Goal: Task Accomplishment & Management: Manage account settings

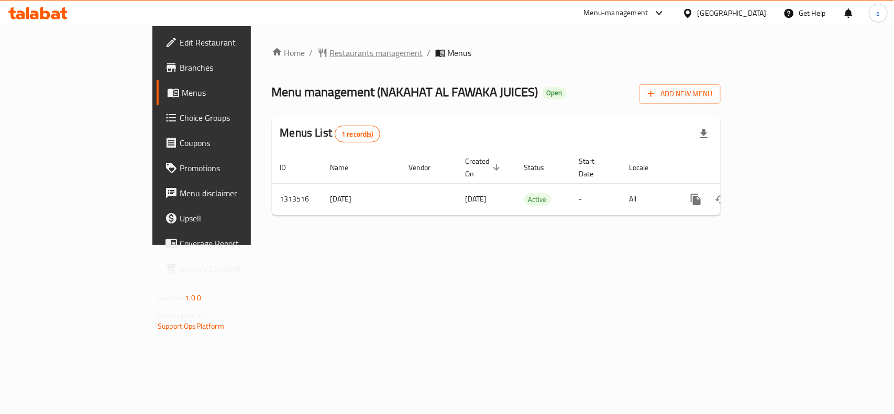
click at [330, 53] on span "Restaurants management" at bounding box center [376, 53] width 93 height 13
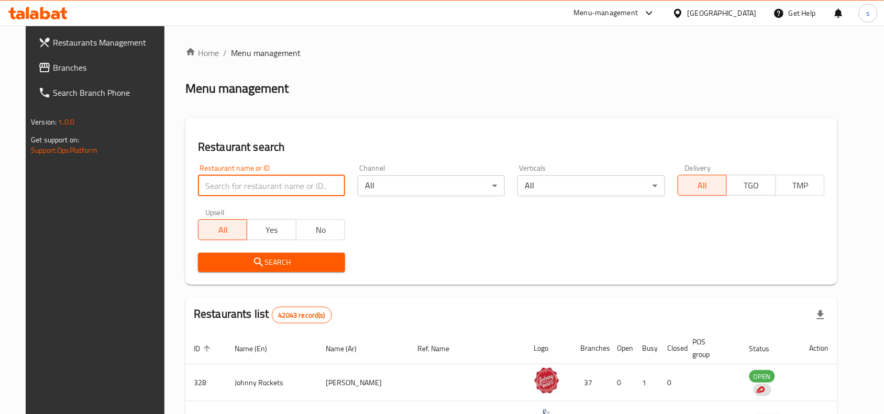
click at [202, 185] on input "search" at bounding box center [271, 186] width 147 height 21
paste input "706219"
type input "706219"
click at [224, 263] on span "Search" at bounding box center [271, 262] width 130 height 13
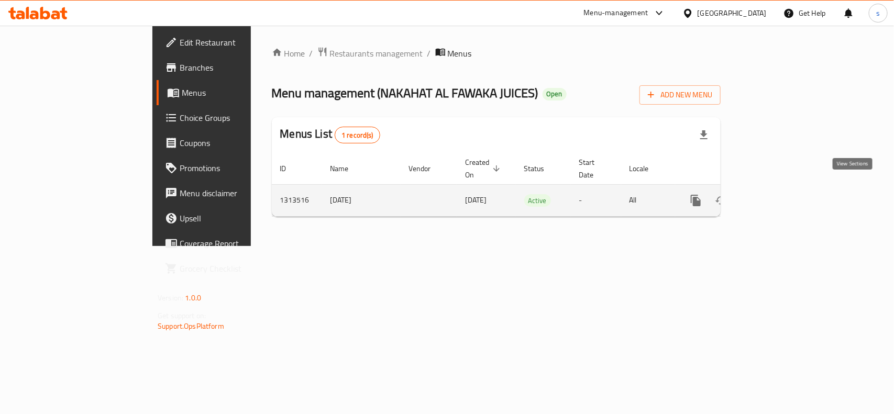
click at [778, 194] on icon "enhanced table" at bounding box center [771, 200] width 13 height 13
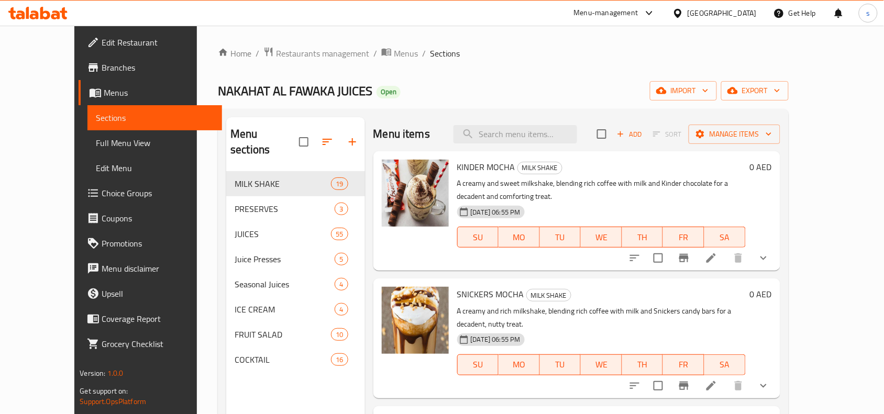
click at [102, 195] on span "Choice Groups" at bounding box center [158, 193] width 112 height 13
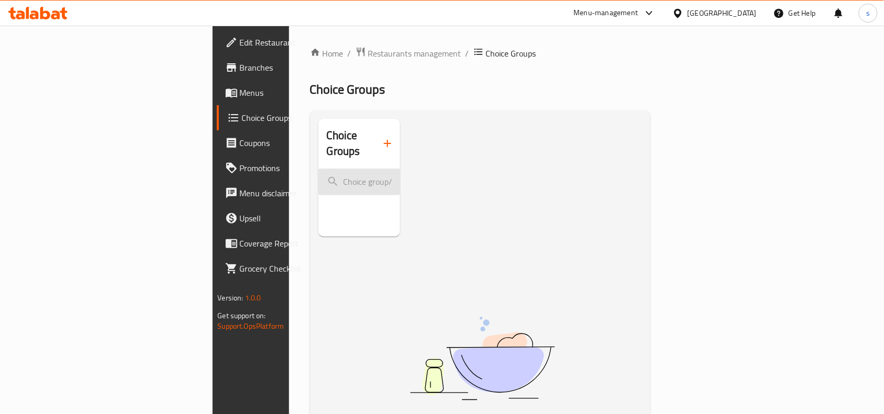
click at [320, 176] on input "search" at bounding box center [360, 182] width 82 height 27
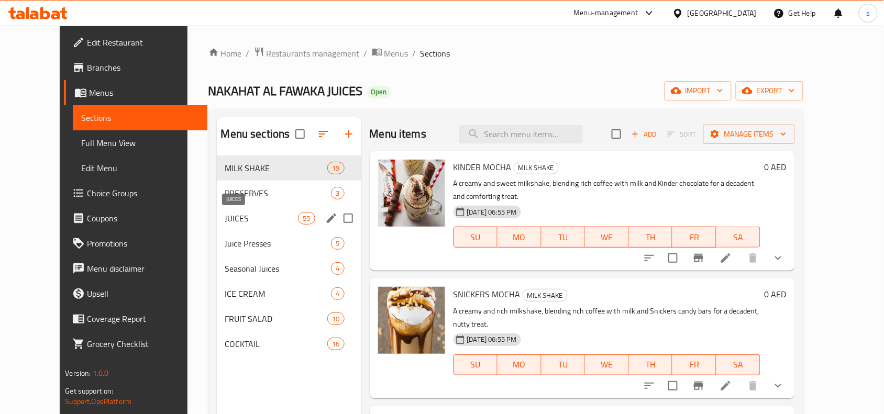
click at [225, 219] on span "JUICES" at bounding box center [261, 218] width 73 height 13
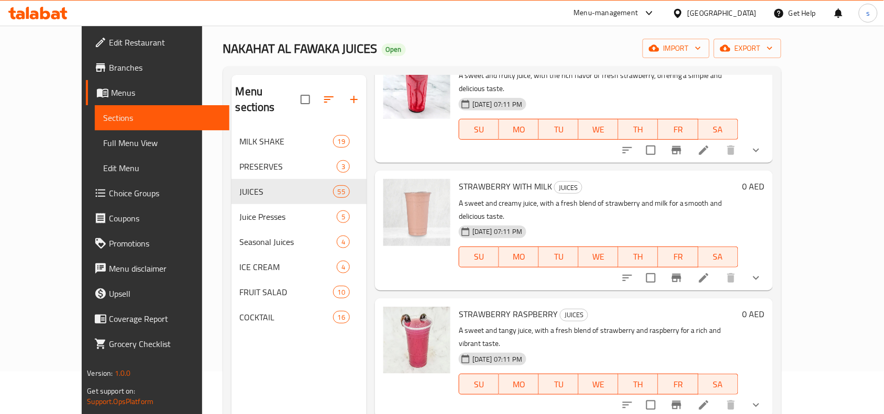
scroll to position [65, 0]
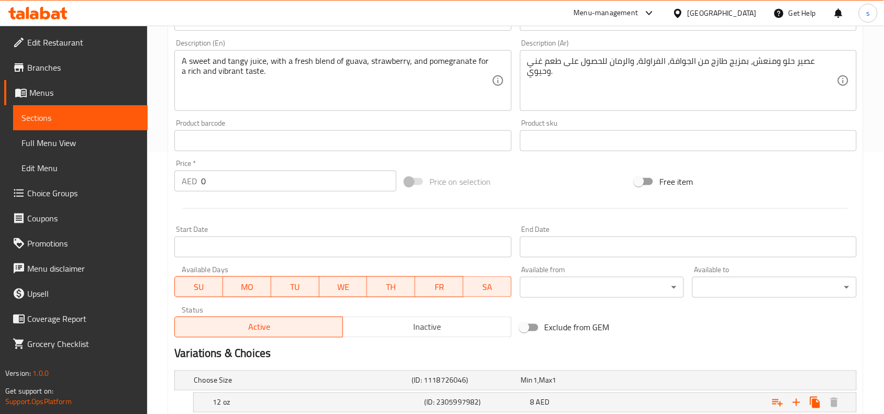
scroll to position [457, 0]
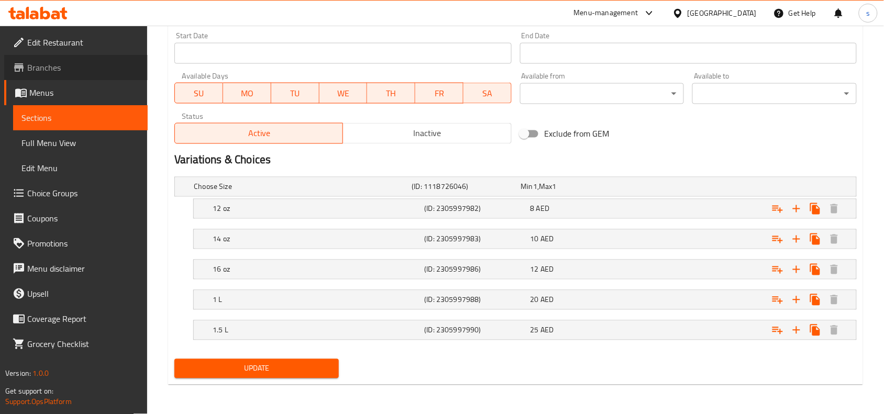
click at [38, 69] on span "Branches" at bounding box center [83, 67] width 112 height 13
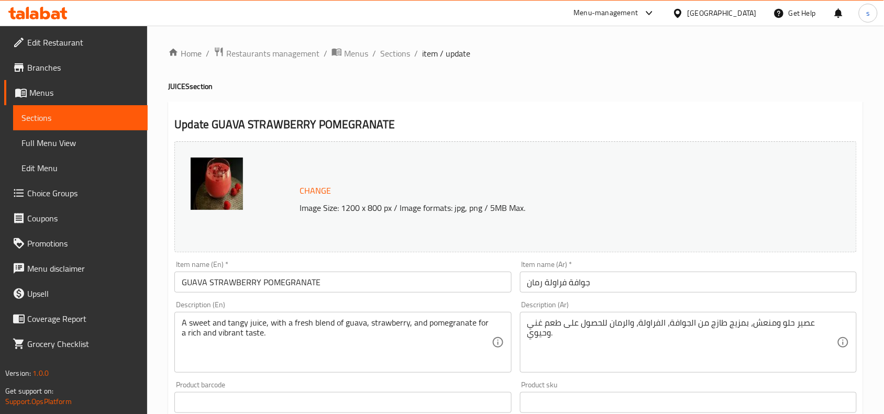
click at [644, 13] on icon at bounding box center [649, 13] width 13 height 13
click at [544, 89] on div "All Plugins Global Quality Control Center Menu-management Restaurant-Management" at bounding box center [578, 82] width 157 height 94
click at [535, 94] on div "All Plugins Global Quality Control Center Menu-management Restaurant-Management" at bounding box center [578, 82] width 157 height 94
click at [520, 117] on div "Restaurant-Management" at bounding box center [550, 117] width 82 height 12
